Goal: Book appointment/travel/reservation

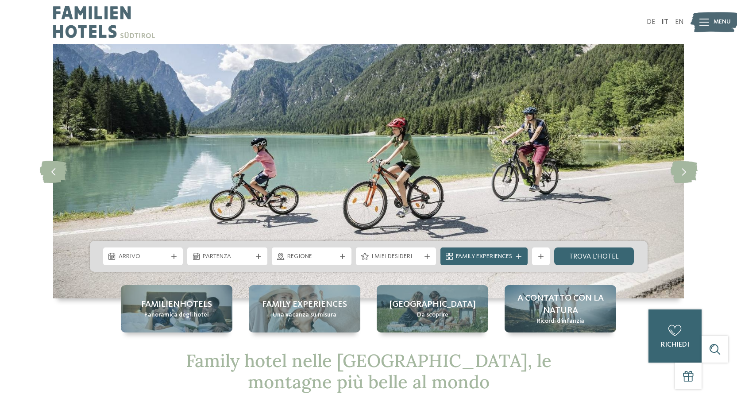
click at [718, 20] on span "Menu" at bounding box center [722, 22] width 17 height 9
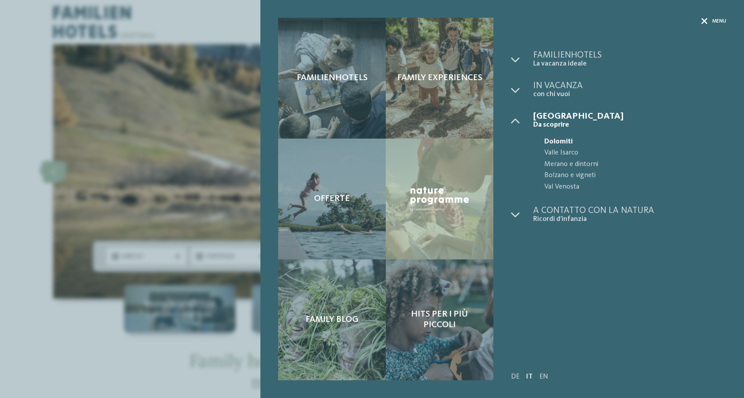
click at [717, 22] on span "Menu" at bounding box center [719, 22] width 14 height 8
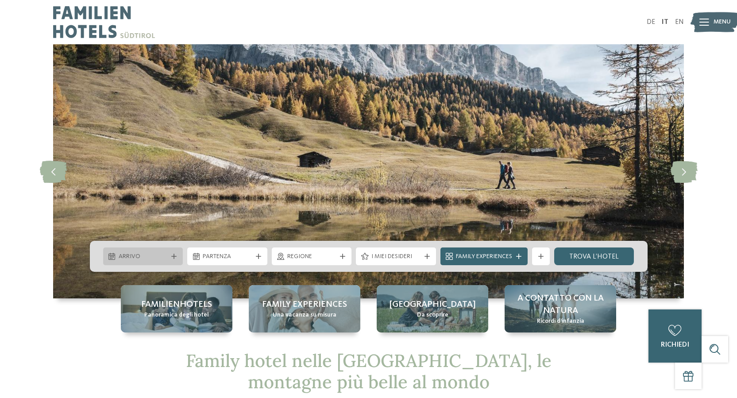
click at [159, 254] on span "Arrivo" at bounding box center [143, 256] width 49 height 9
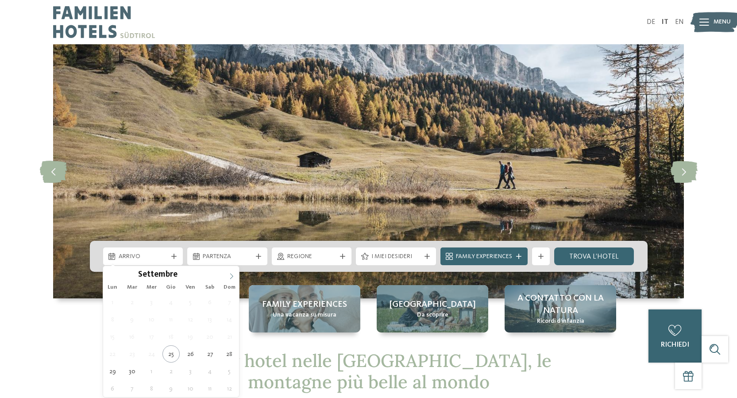
click at [234, 272] on span at bounding box center [231, 273] width 15 height 15
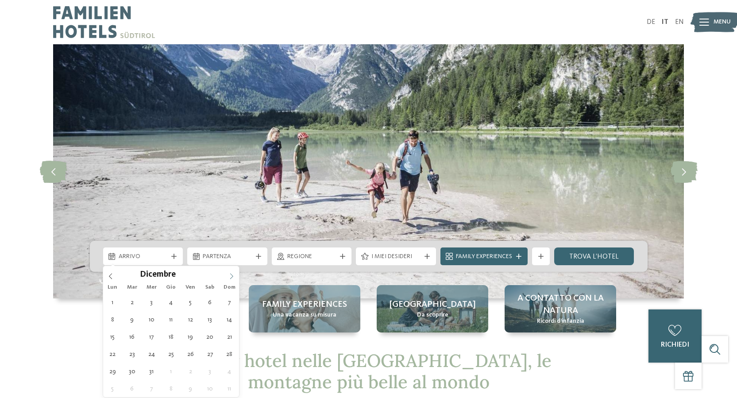
type input "****"
click at [234, 272] on span at bounding box center [231, 273] width 15 height 15
type div "04.01.2026"
type input "****"
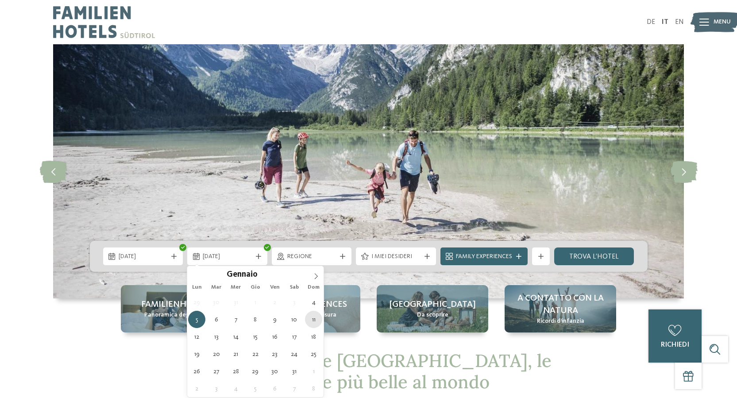
type div "11.01.2026"
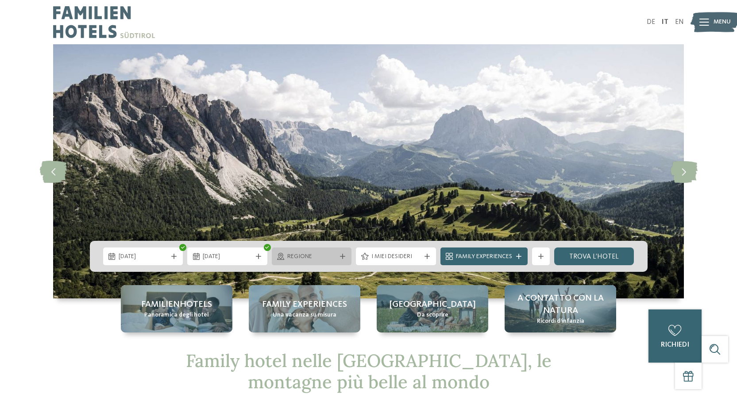
click at [340, 258] on icon at bounding box center [342, 256] width 5 height 5
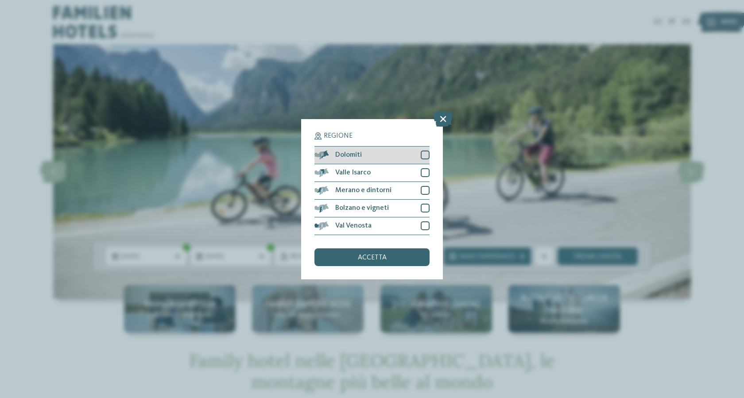
click at [424, 153] on div at bounding box center [424, 154] width 9 height 9
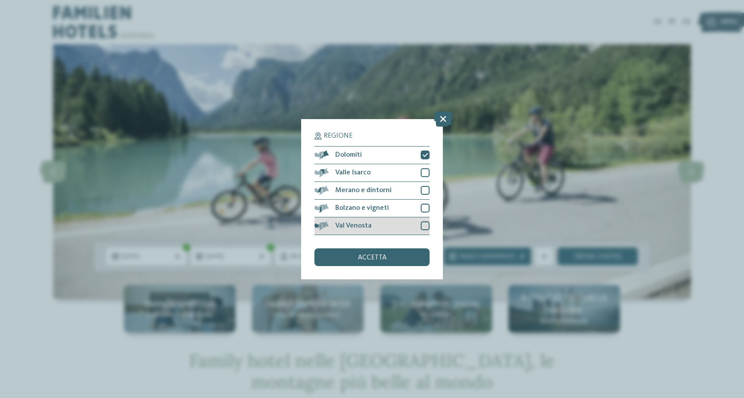
click at [423, 227] on div at bounding box center [424, 225] width 9 height 9
click at [0, 0] on icon at bounding box center [0, 0] width 0 height 0
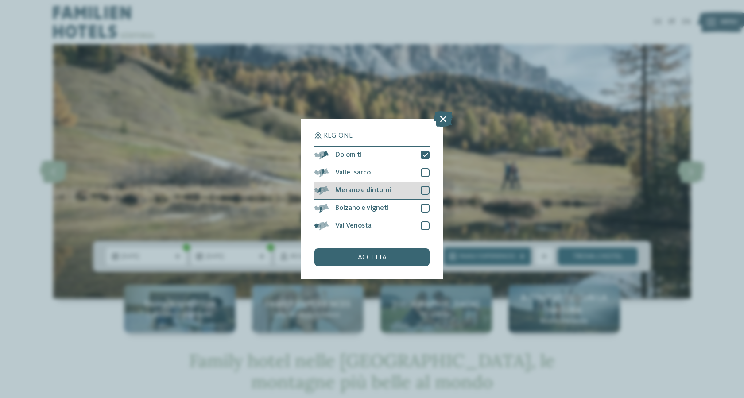
click at [426, 190] on div at bounding box center [424, 190] width 9 height 9
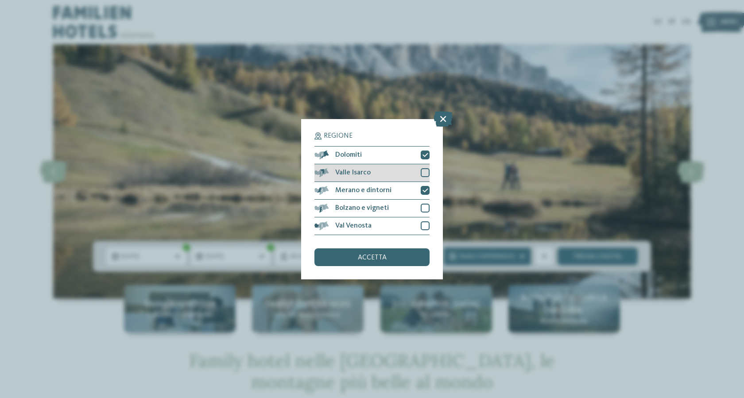
click at [422, 175] on div at bounding box center [424, 172] width 9 height 9
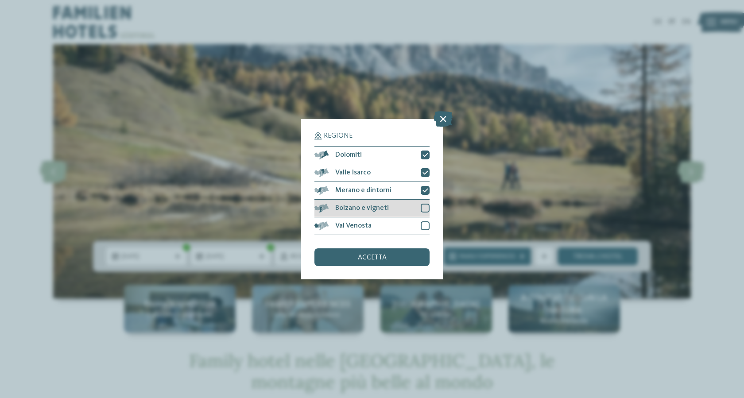
click at [423, 213] on div "Bolzano e vigneti" at bounding box center [371, 209] width 115 height 18
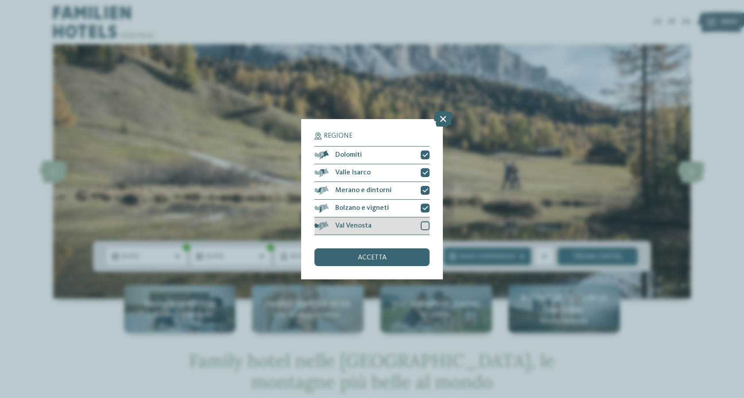
click at [424, 224] on div at bounding box center [424, 225] width 9 height 9
click at [412, 253] on div "accetta" at bounding box center [371, 257] width 115 height 18
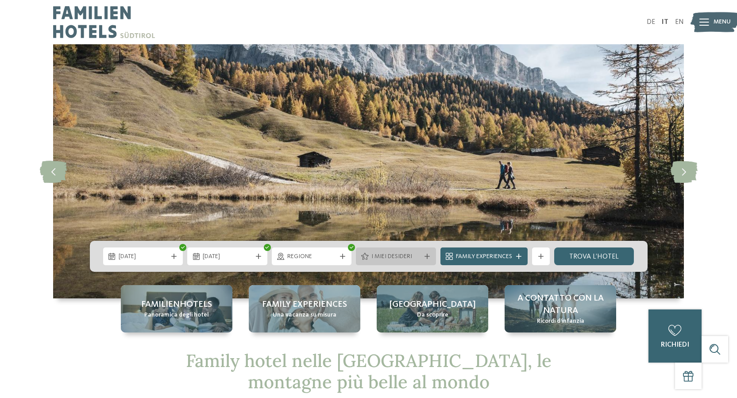
click at [420, 257] on div "I miei desideri" at bounding box center [396, 256] width 54 height 10
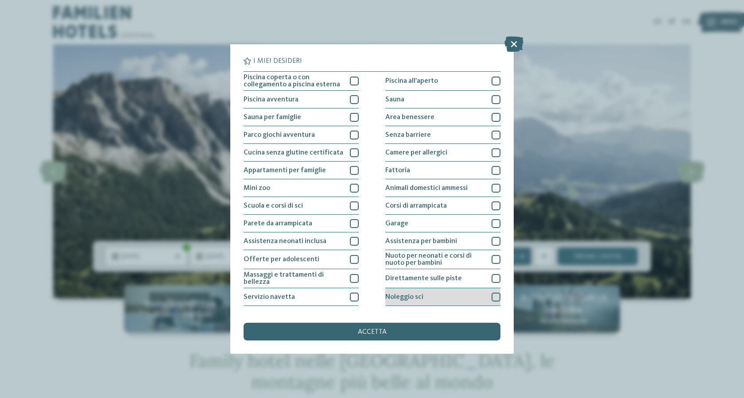
click at [493, 296] on div at bounding box center [495, 297] width 9 height 9
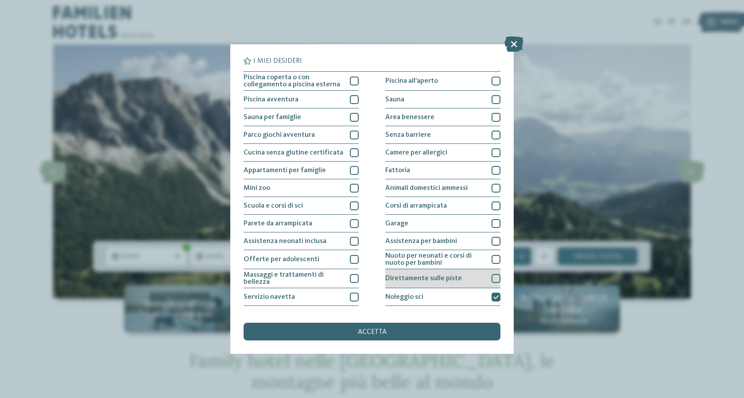
click at [489, 285] on div "Direttamente sulle piste" at bounding box center [442, 278] width 115 height 19
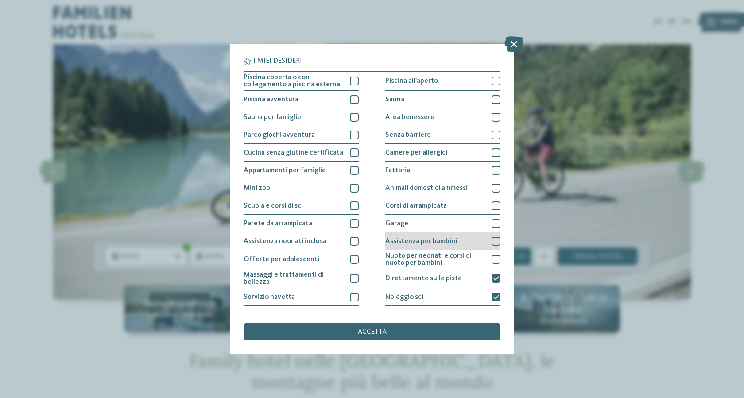
click at [491, 239] on div at bounding box center [495, 241] width 9 height 9
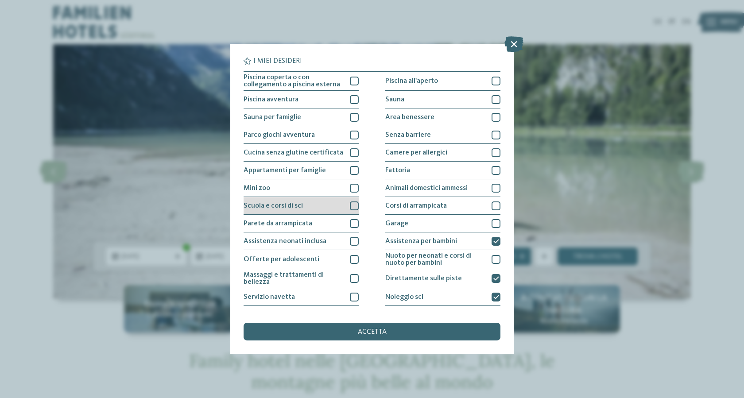
click at [351, 212] on div "Scuola e corsi di sci" at bounding box center [300, 206] width 115 height 18
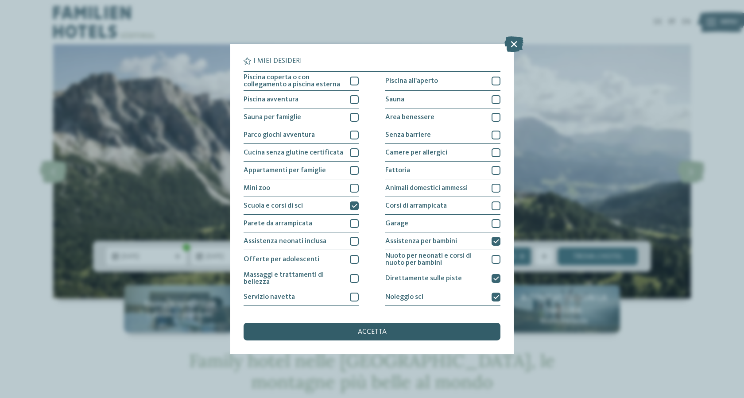
click at [385, 330] on span "accetta" at bounding box center [372, 331] width 29 height 7
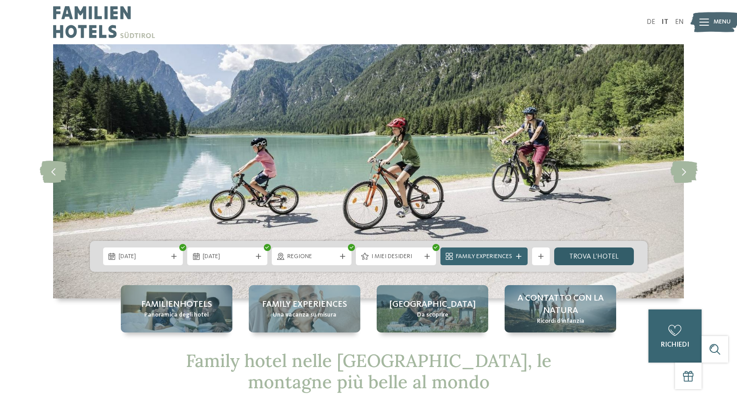
click at [579, 256] on link "trova l’hotel" at bounding box center [594, 256] width 80 height 18
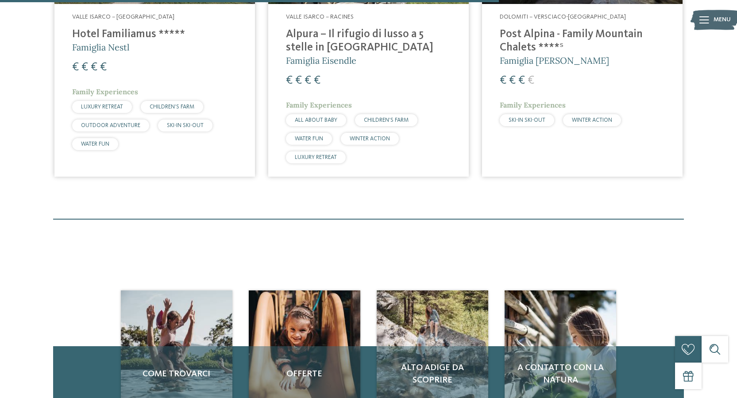
scroll to position [799, 0]
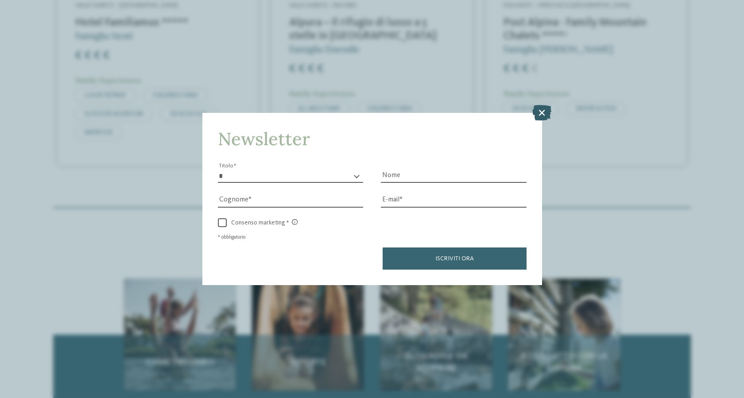
click at [548, 108] on icon at bounding box center [541, 112] width 19 height 15
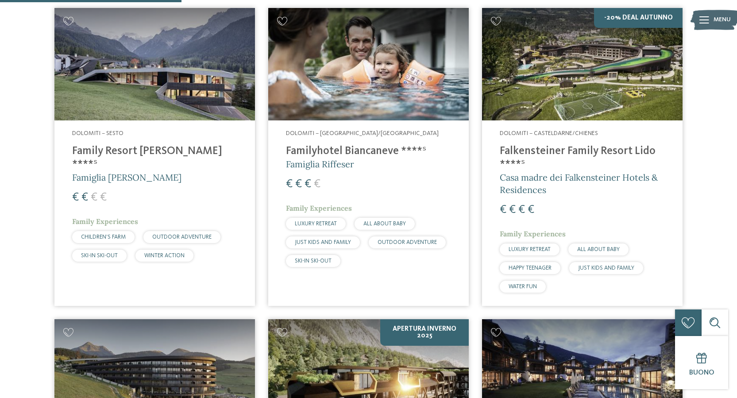
scroll to position [268, 0]
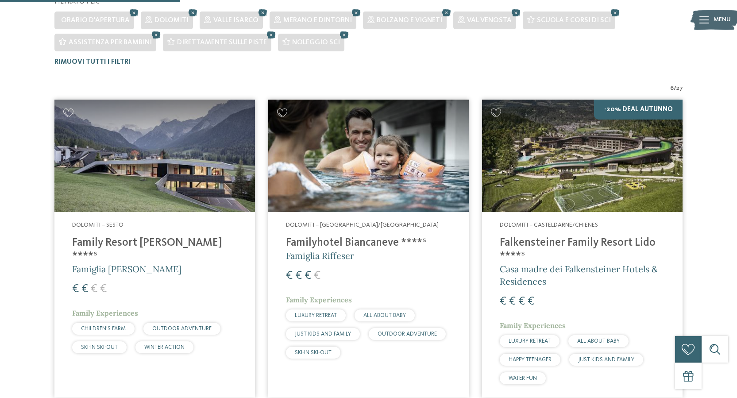
click at [173, 181] on img at bounding box center [154, 156] width 201 height 113
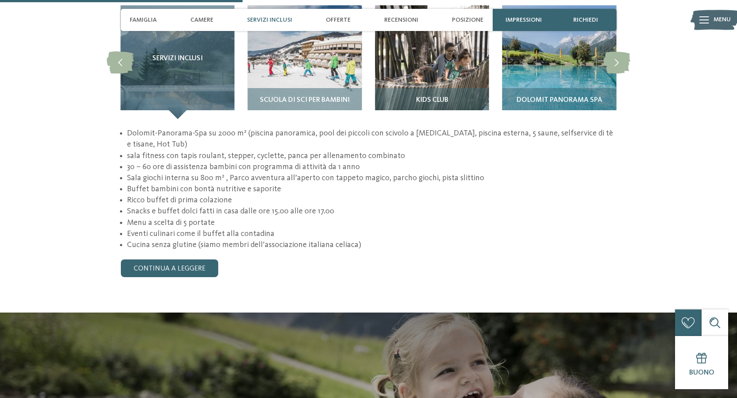
scroll to position [885, 0]
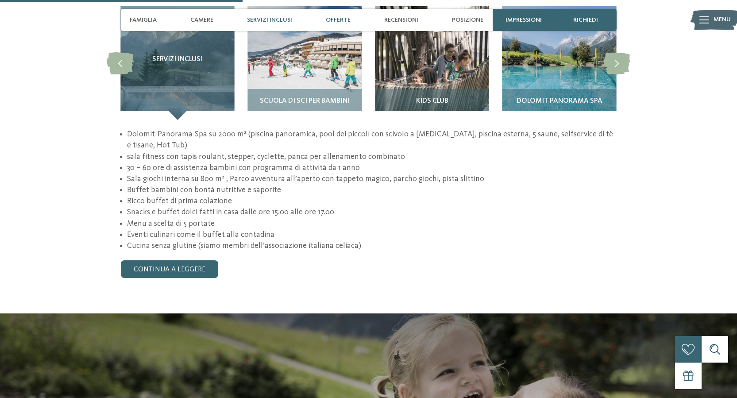
click at [331, 19] on span "Offerte" at bounding box center [338, 20] width 25 height 8
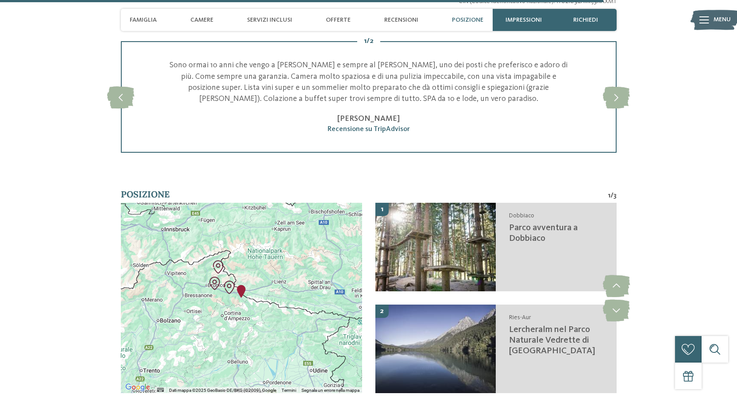
scroll to position [2226, 0]
